Goal: Task Accomplishment & Management: Manage account settings

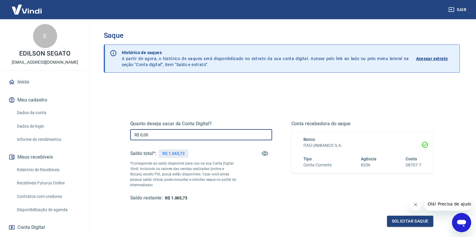
click at [157, 135] on input "R$ 0,00" at bounding box center [201, 134] width 142 height 11
type input "R$ 1.065,73"
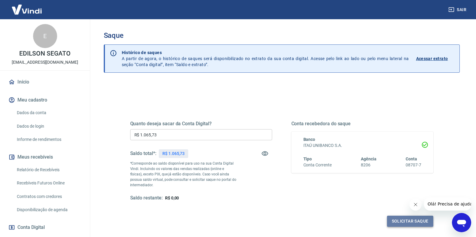
click at [411, 225] on button "Solicitar saque" at bounding box center [410, 221] width 46 height 11
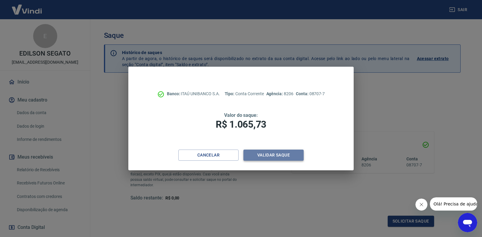
click at [274, 153] on button "Validar saque" at bounding box center [273, 155] width 60 height 11
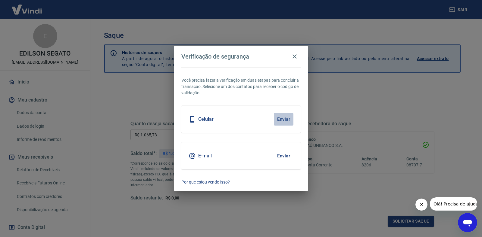
click at [284, 119] on button "Enviar" at bounding box center [284, 119] width 20 height 13
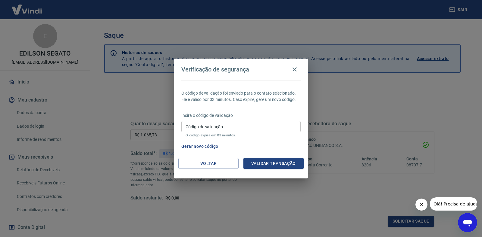
click at [231, 127] on input "Código de validação" at bounding box center [240, 126] width 119 height 11
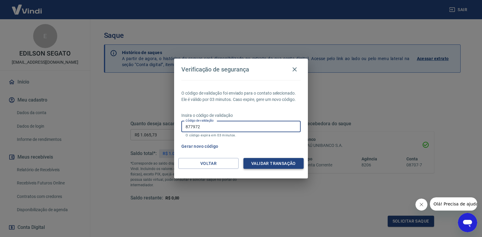
type input "877972"
click at [272, 166] on button "Validar transação" at bounding box center [273, 163] width 60 height 11
